Goal: Task Accomplishment & Management: Manage account settings

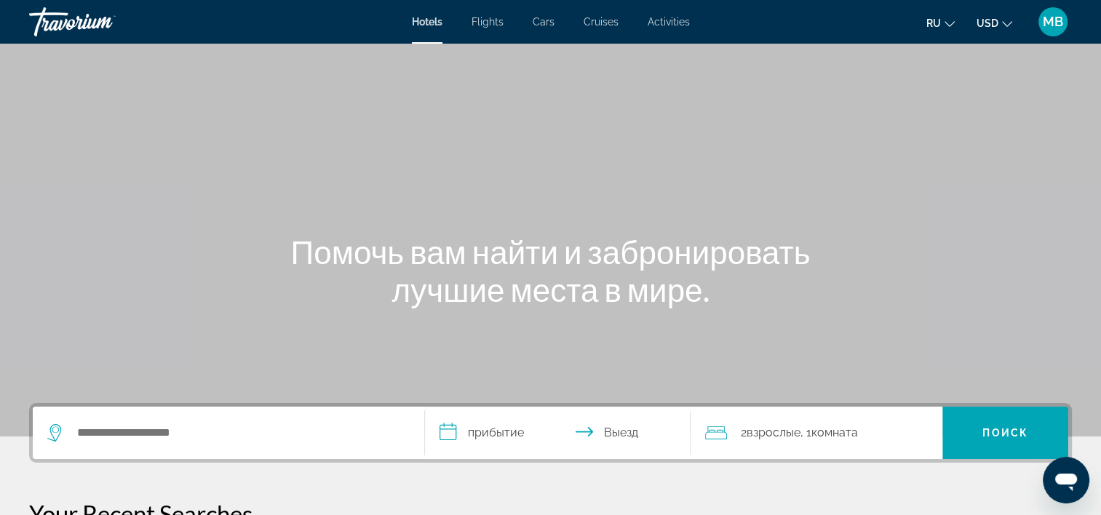
click at [1059, 25] on span "MB" at bounding box center [1053, 22] width 20 height 15
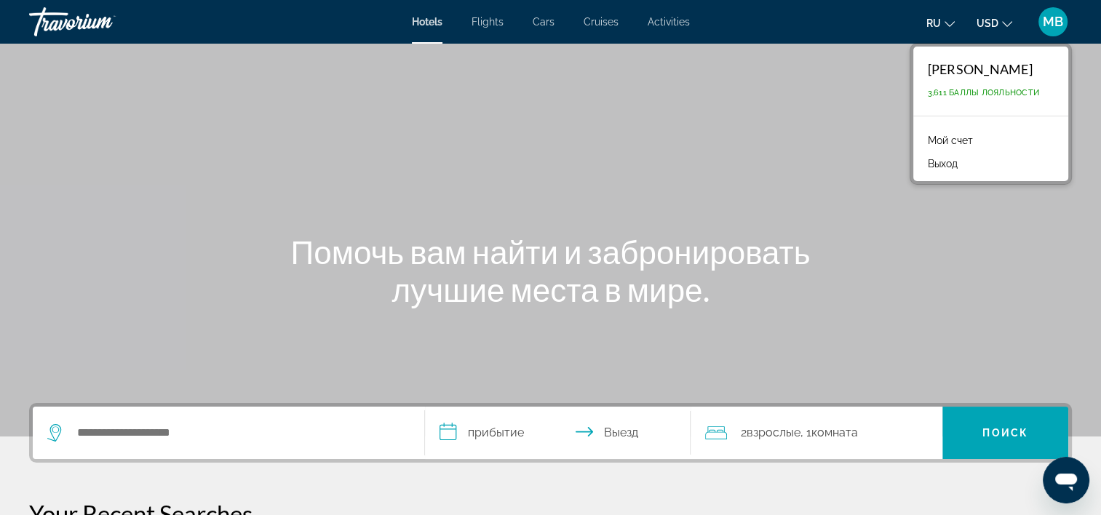
click at [943, 133] on link "Мой счет" at bounding box center [951, 140] width 60 height 19
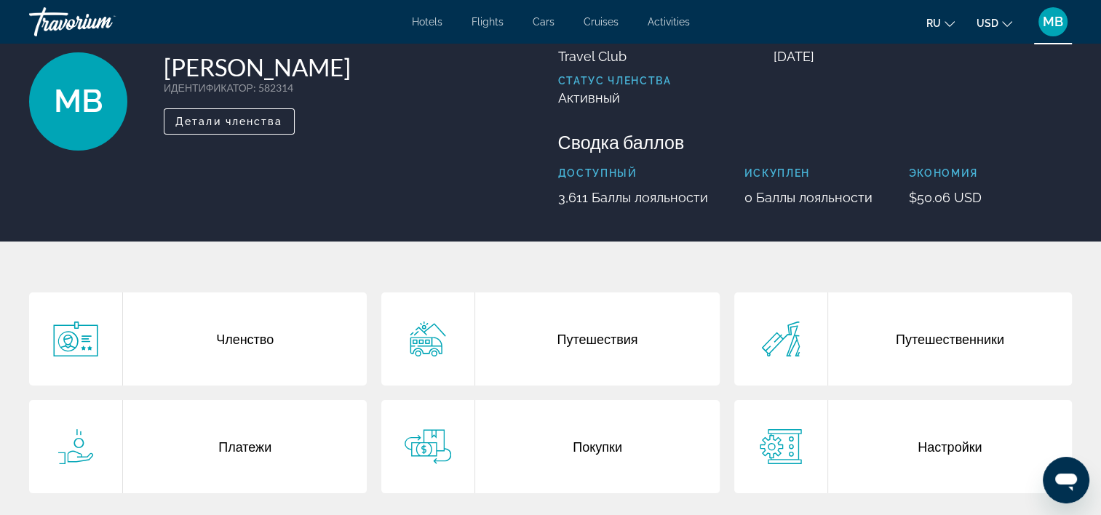
scroll to position [146, 0]
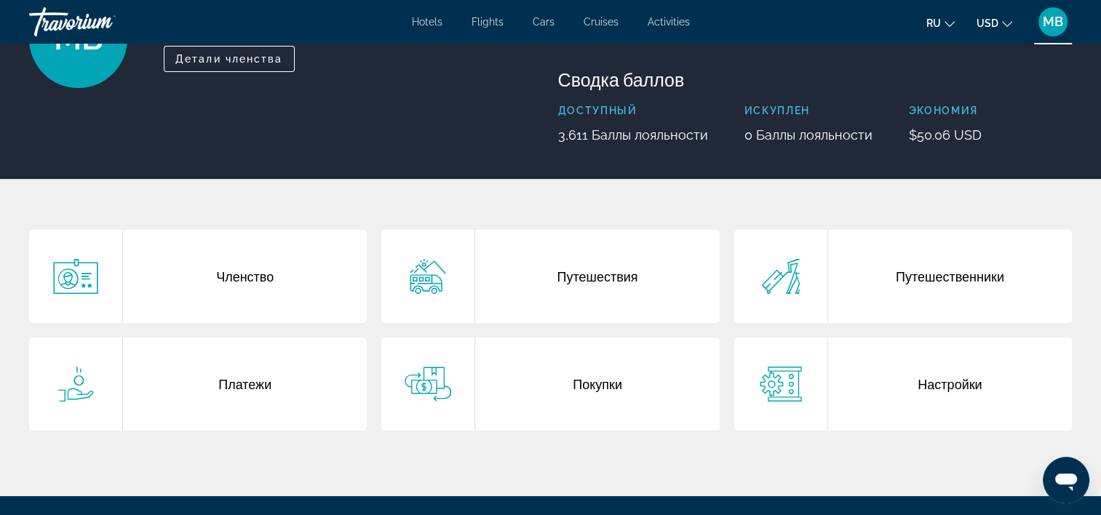
click at [578, 379] on div "Покупки" at bounding box center [597, 384] width 244 height 93
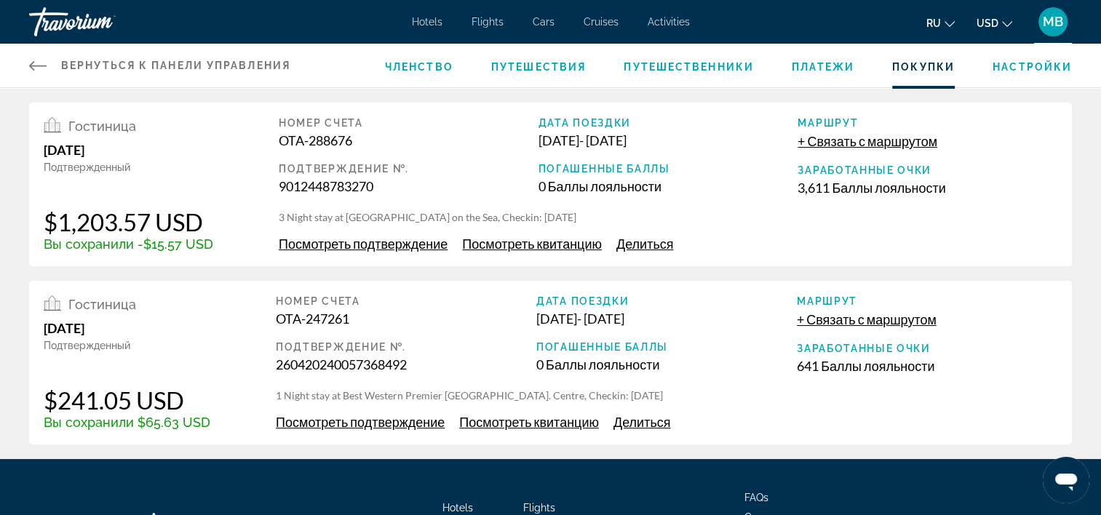
click at [645, 244] on span "Делиться" at bounding box center [644, 244] width 57 height 16
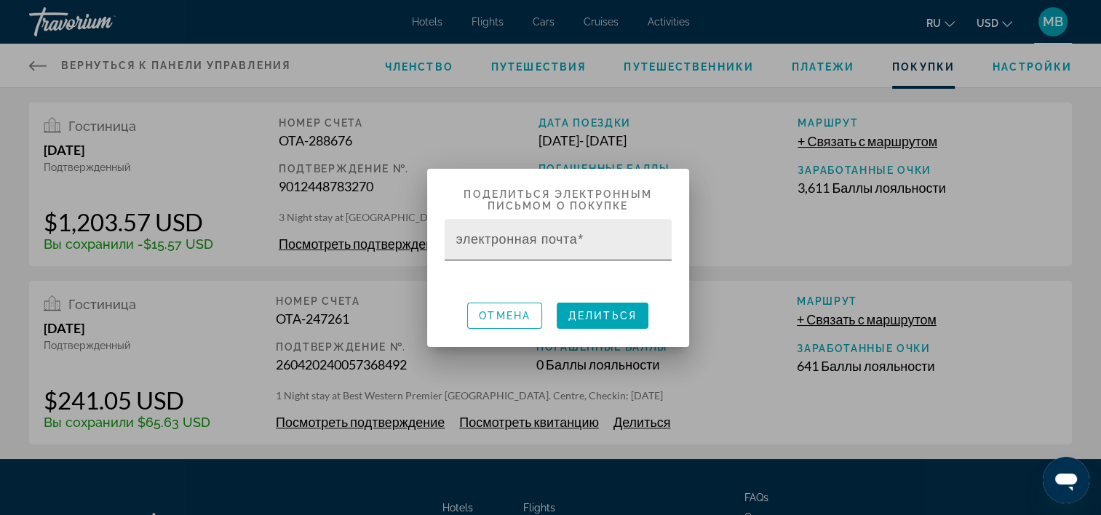
drag, startPoint x: 498, startPoint y: 231, endPoint x: 465, endPoint y: 241, distance: 35.0
click at [465, 241] on mat-label "электронная почта" at bounding box center [517, 238] width 122 height 15
click at [465, 241] on input "электронная почта" at bounding box center [562, 245] width 212 height 17
paste input "**********"
type input "**********"
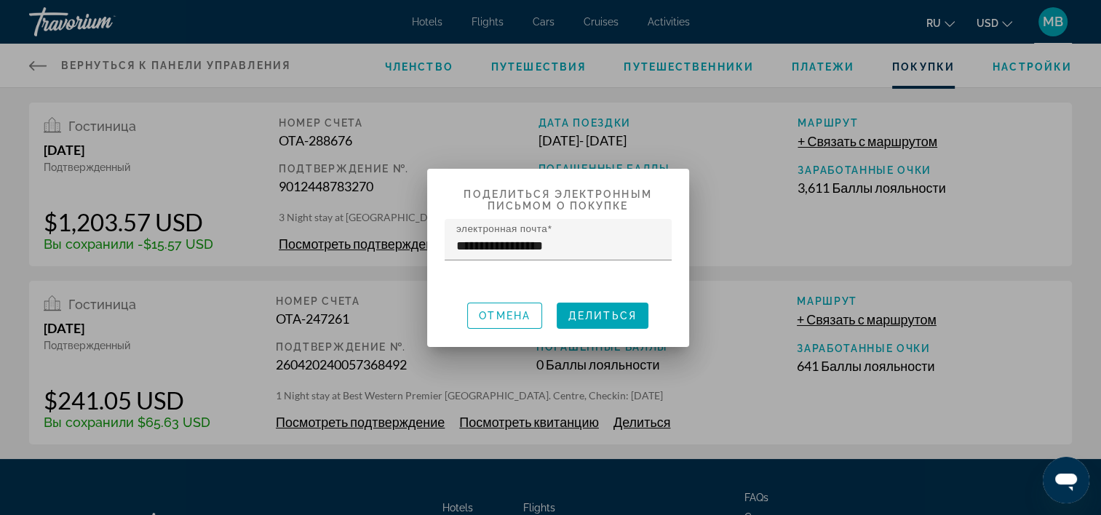
click at [614, 181] on h2 "Поделиться электронным письмом о покупке" at bounding box center [558, 193] width 262 height 49
click at [600, 310] on span "Делиться" at bounding box center [602, 316] width 68 height 12
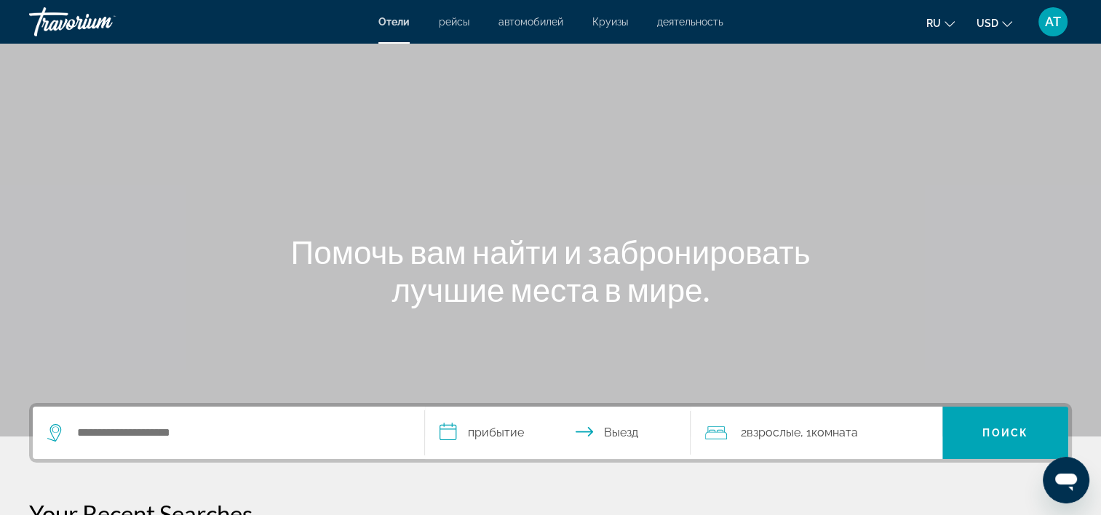
click at [1035, 29] on button "AT" at bounding box center [1053, 22] width 38 height 31
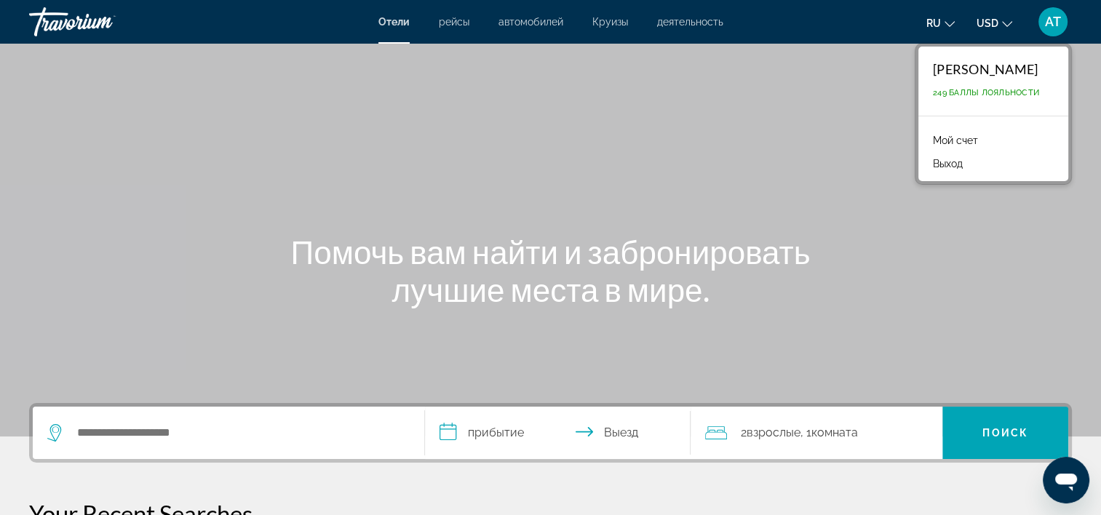
click at [937, 134] on link "Мой счет" at bounding box center [956, 140] width 60 height 19
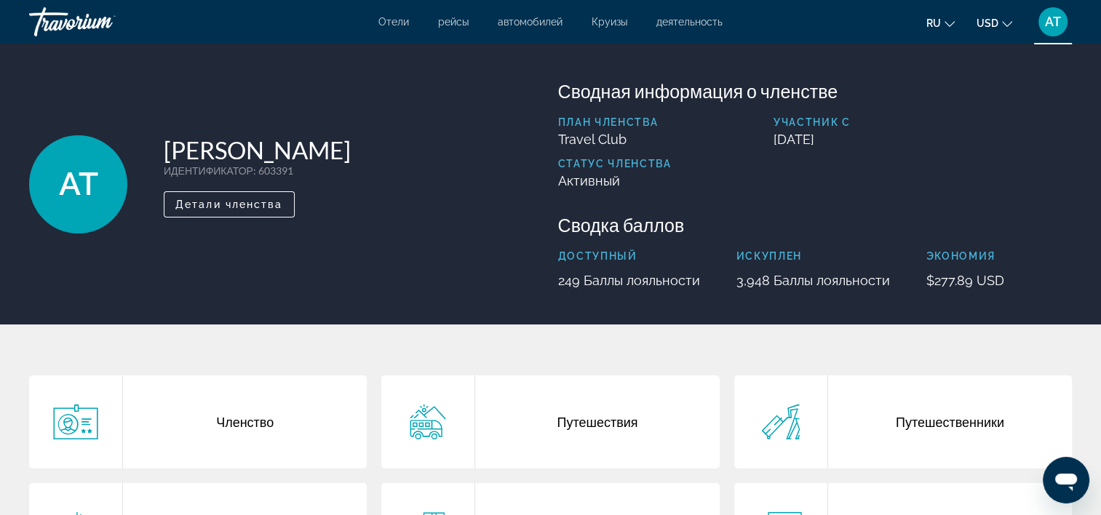
scroll to position [218, 0]
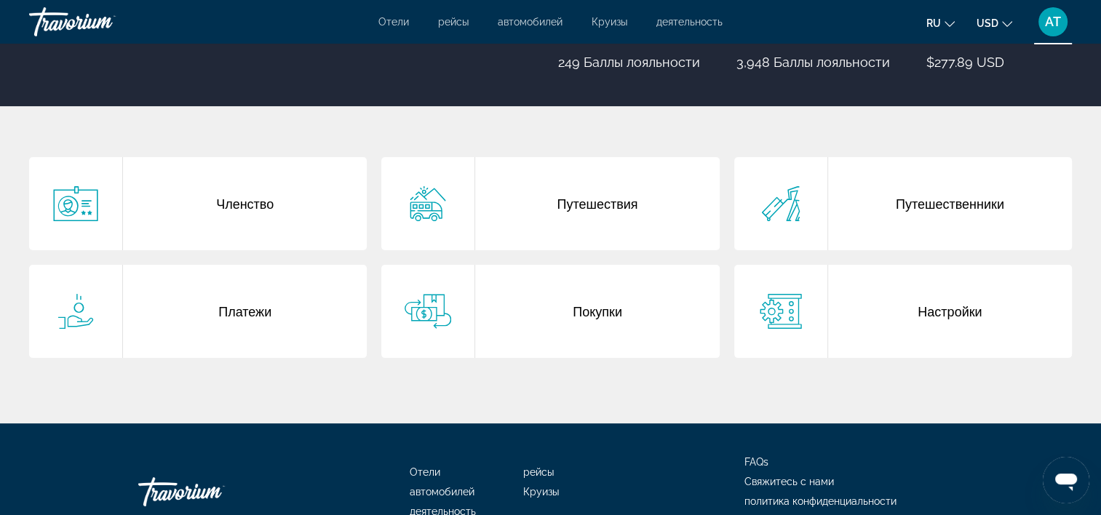
click at [888, 234] on div "Путешественники" at bounding box center [950, 203] width 244 height 93
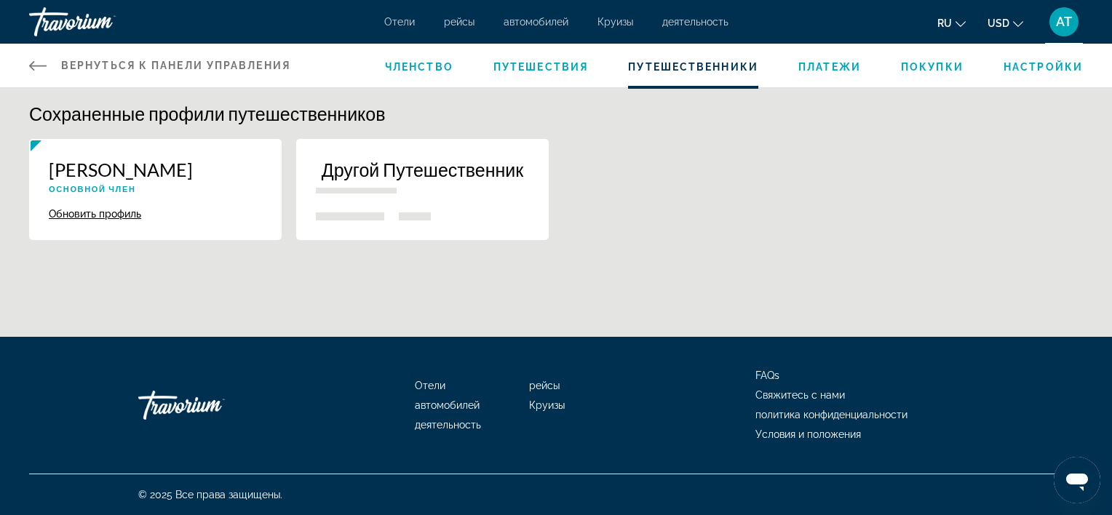
click at [445, 180] on div "Другой Путешественник" at bounding box center [422, 182] width 213 height 46
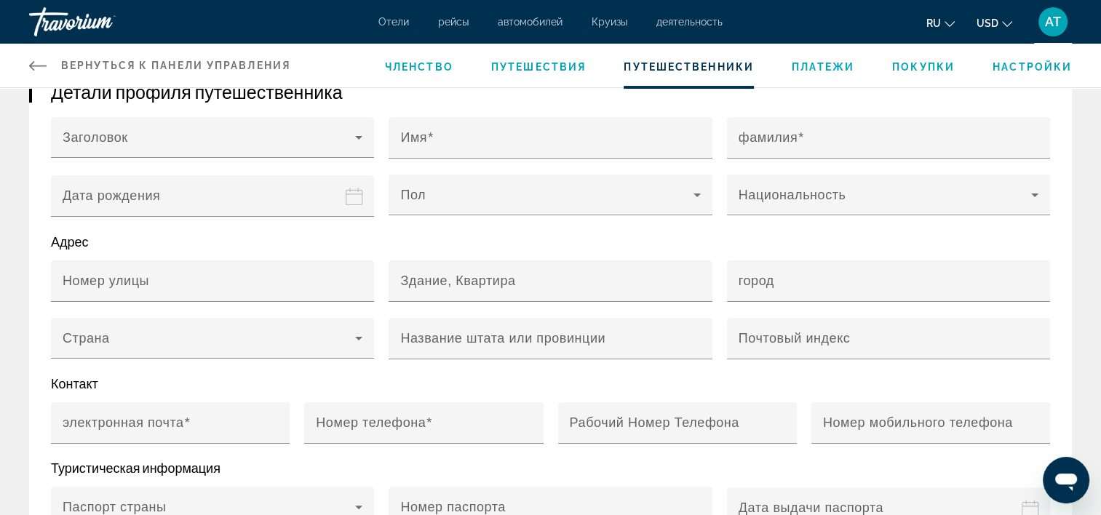
scroll to position [218, 0]
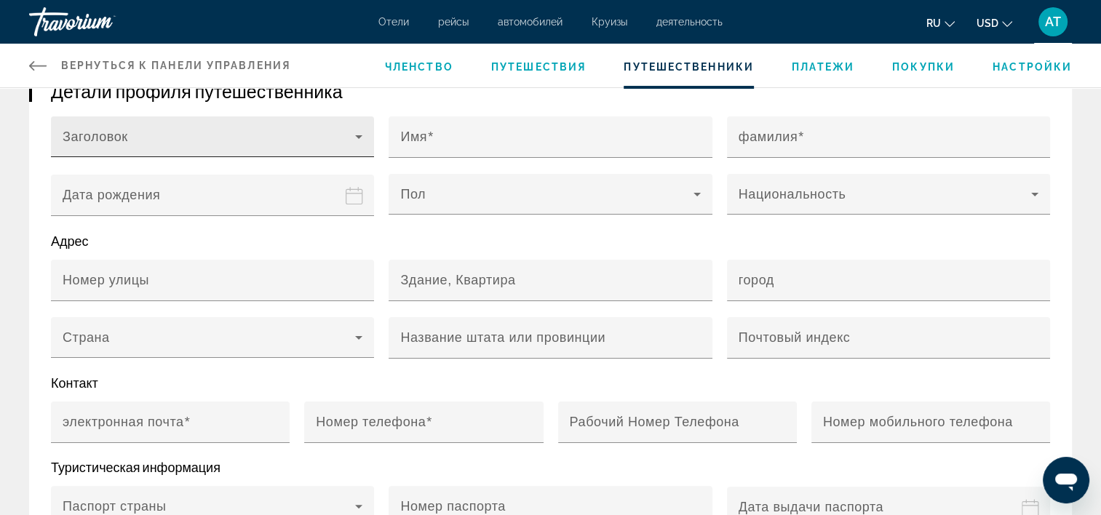
click at [314, 140] on span "Main content" at bounding box center [209, 142] width 293 height 17
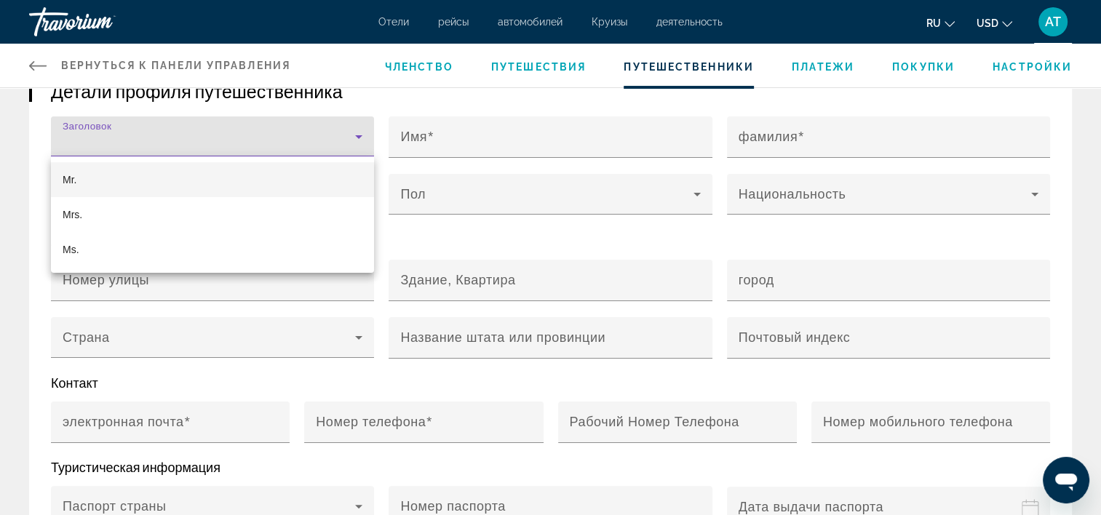
click at [314, 140] on div at bounding box center [550, 257] width 1101 height 515
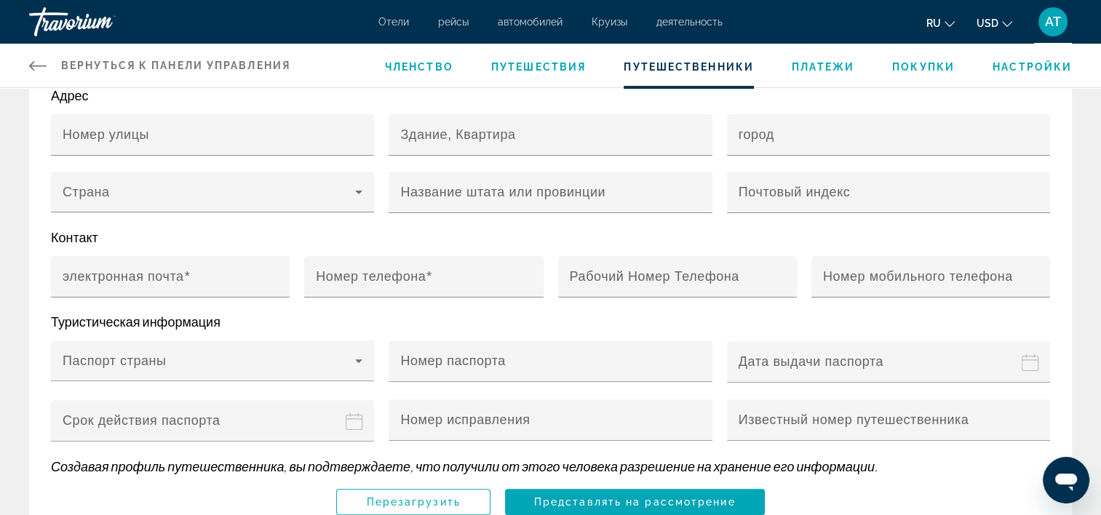
scroll to position [437, 0]
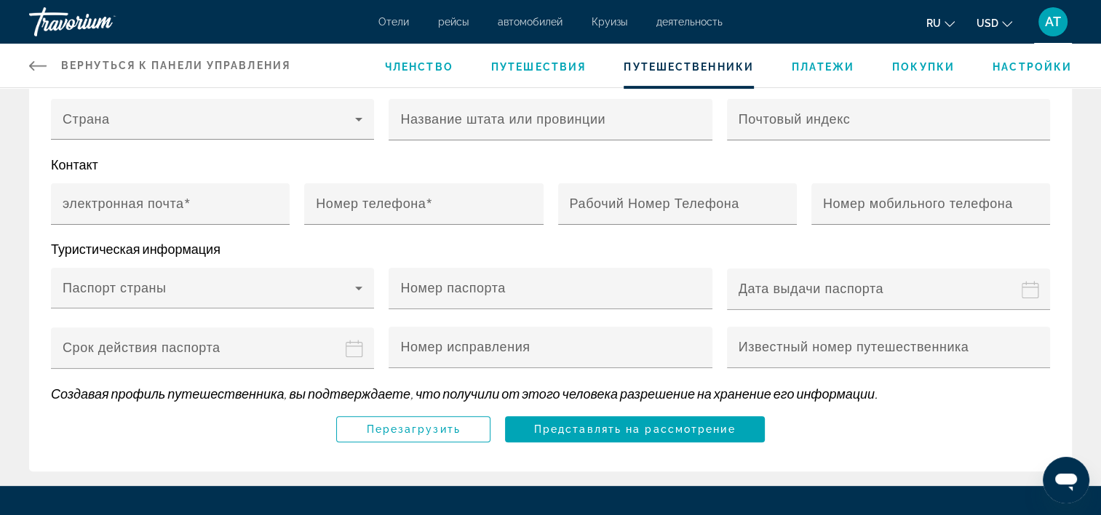
click at [1058, 21] on span "AT" at bounding box center [1053, 22] width 16 height 15
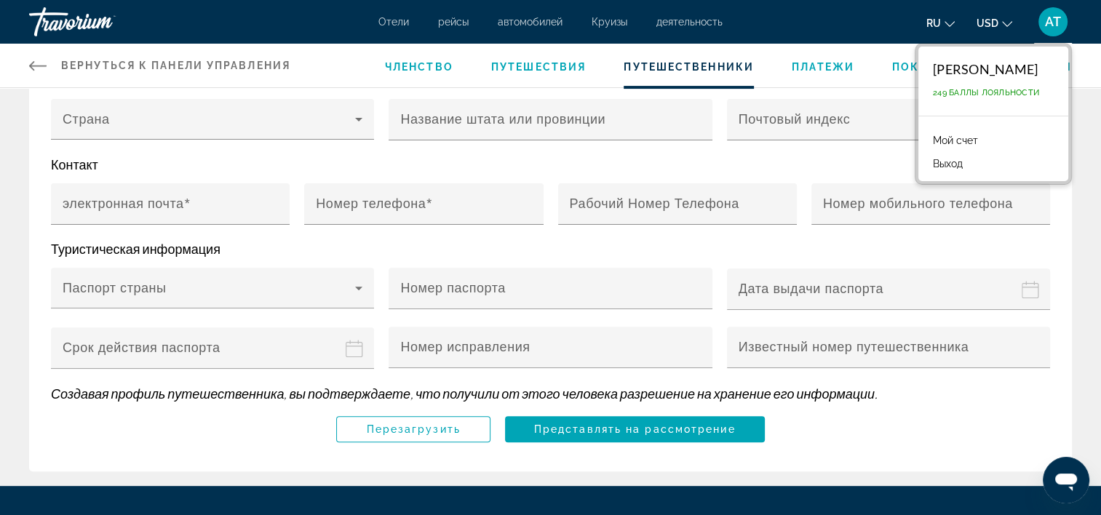
click at [959, 140] on link "Мой счет" at bounding box center [956, 140] width 60 height 19
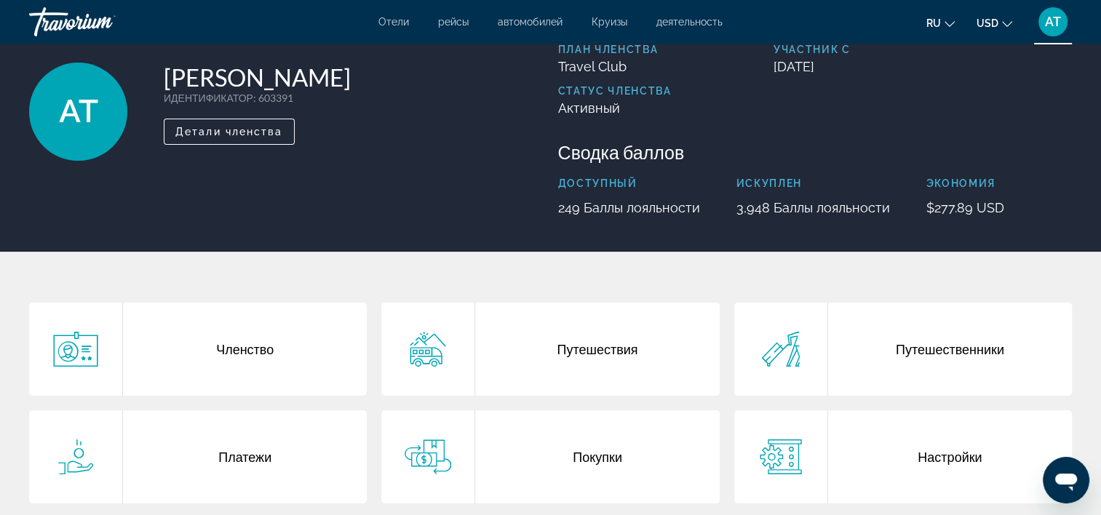
scroll to position [146, 0]
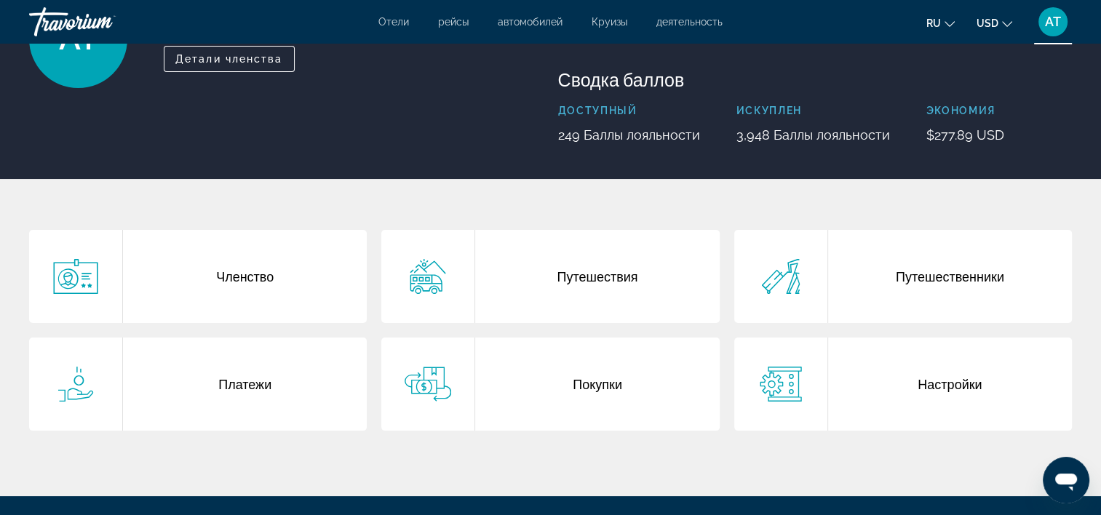
click at [828, 274] on div "Путешественники" at bounding box center [950, 276] width 244 height 93
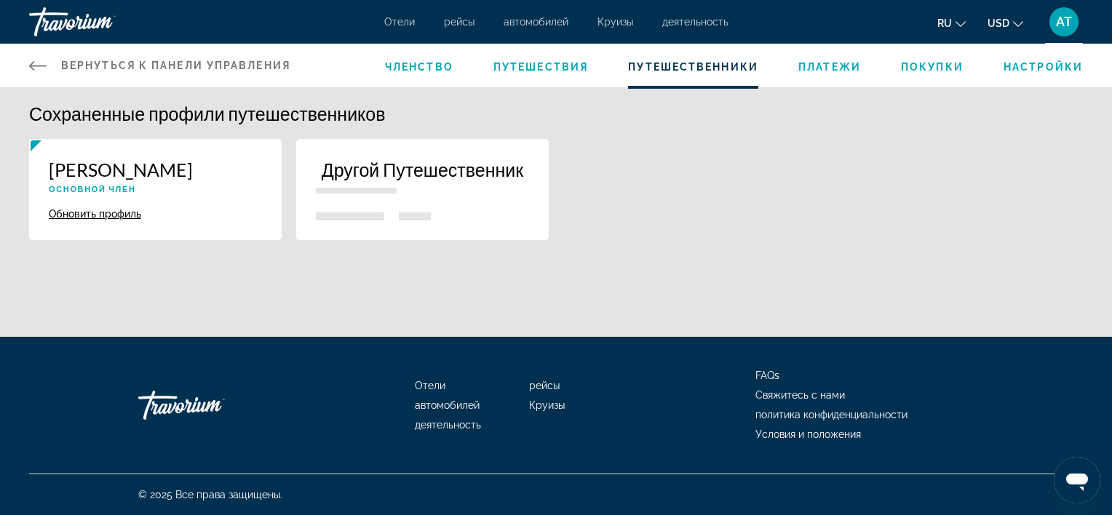
click at [384, 212] on div "New traveler" at bounding box center [422, 216] width 213 height 8
